Goal: Task Accomplishment & Management: Use online tool/utility

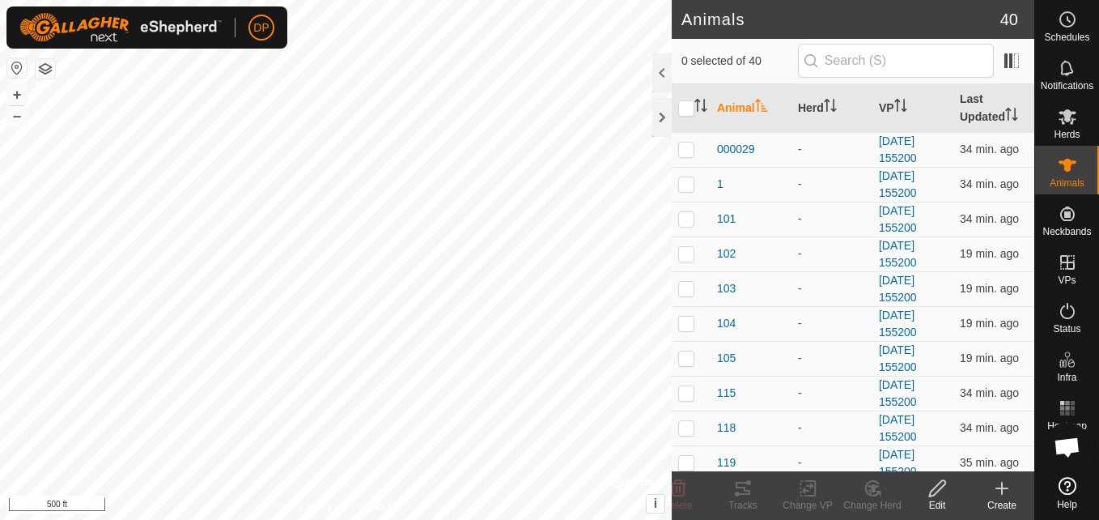
scroll to position [919, 0]
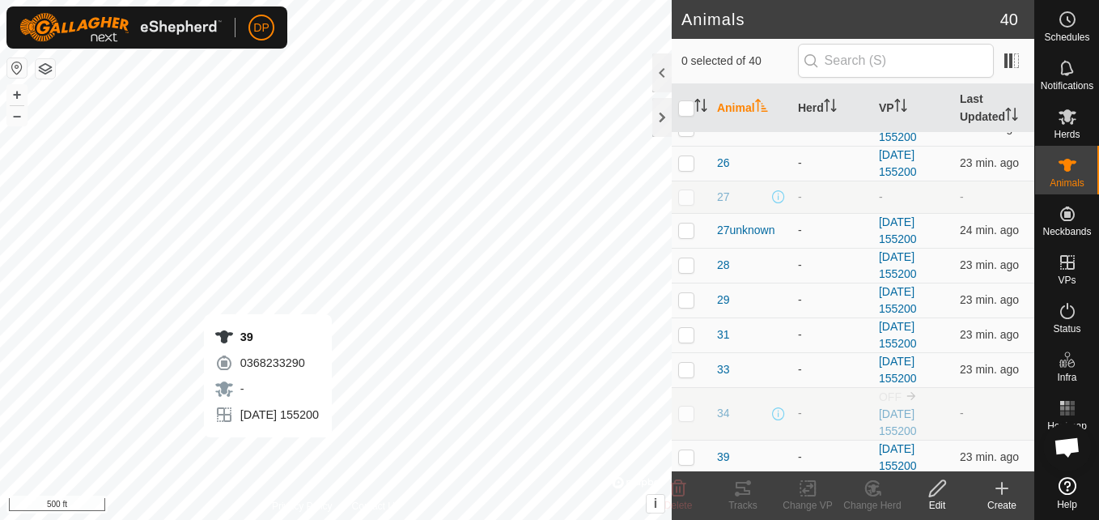
checkbox input "true"
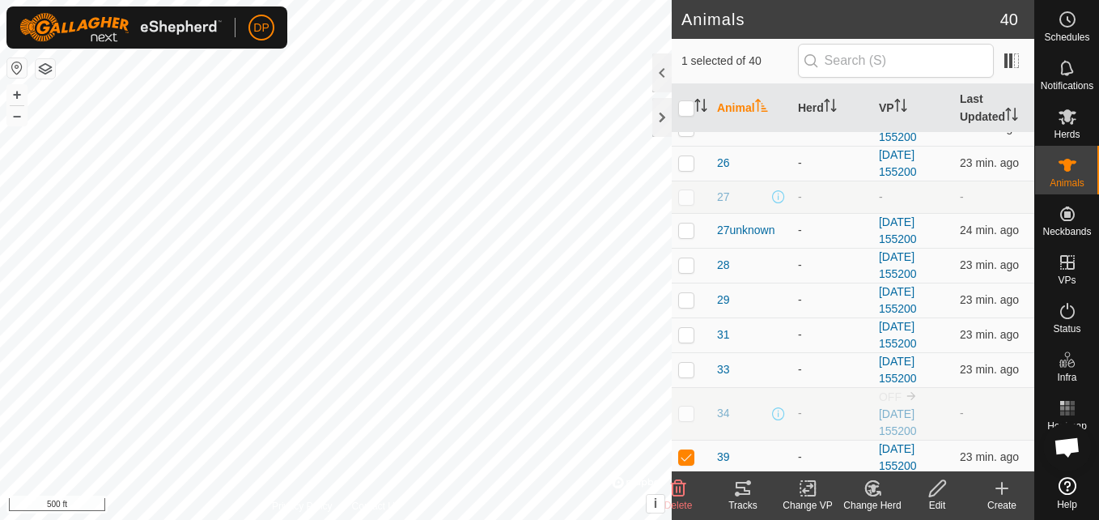
click at [737, 486] on icon at bounding box center [743, 487] width 15 height 13
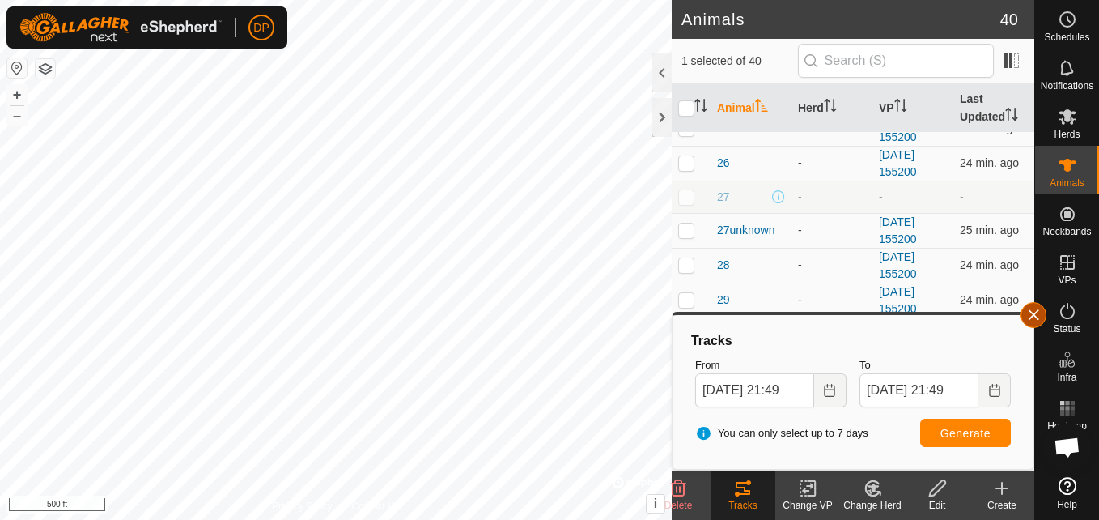
click at [1032, 311] on button "button" at bounding box center [1033, 315] width 26 height 26
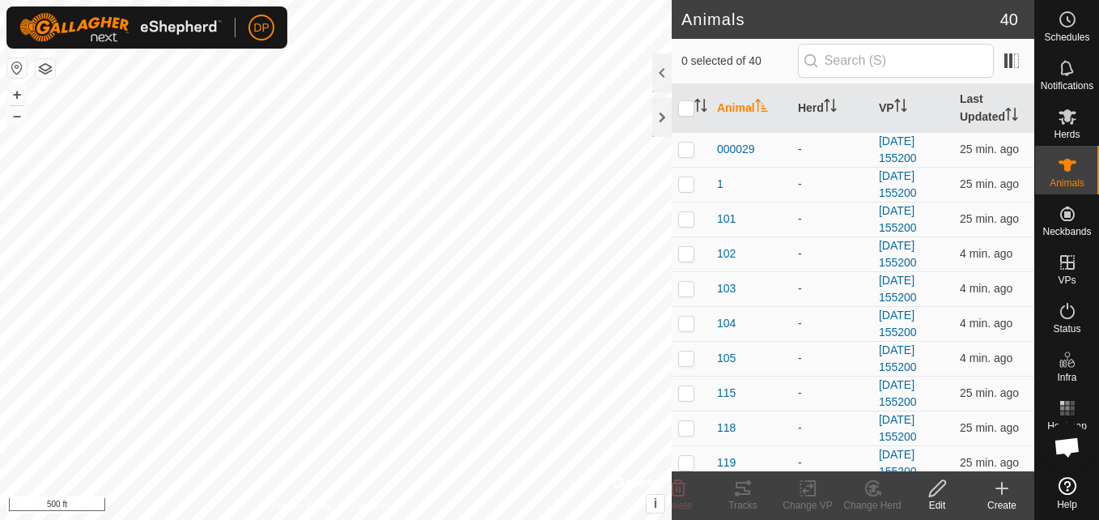
scroll to position [919, 0]
click at [659, 113] on div at bounding box center [661, 117] width 19 height 39
